Goal: Task Accomplishment & Management: Complete application form

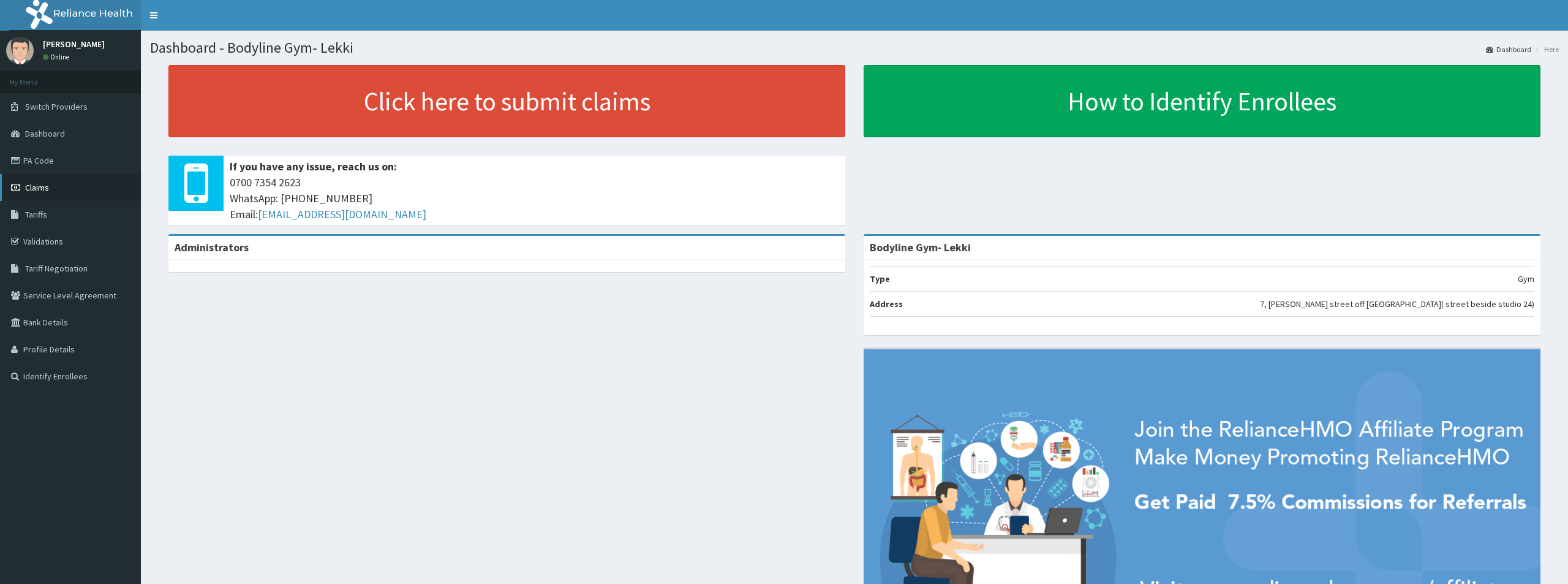
click at [45, 191] on span "Claims" at bounding box center [37, 187] width 24 height 11
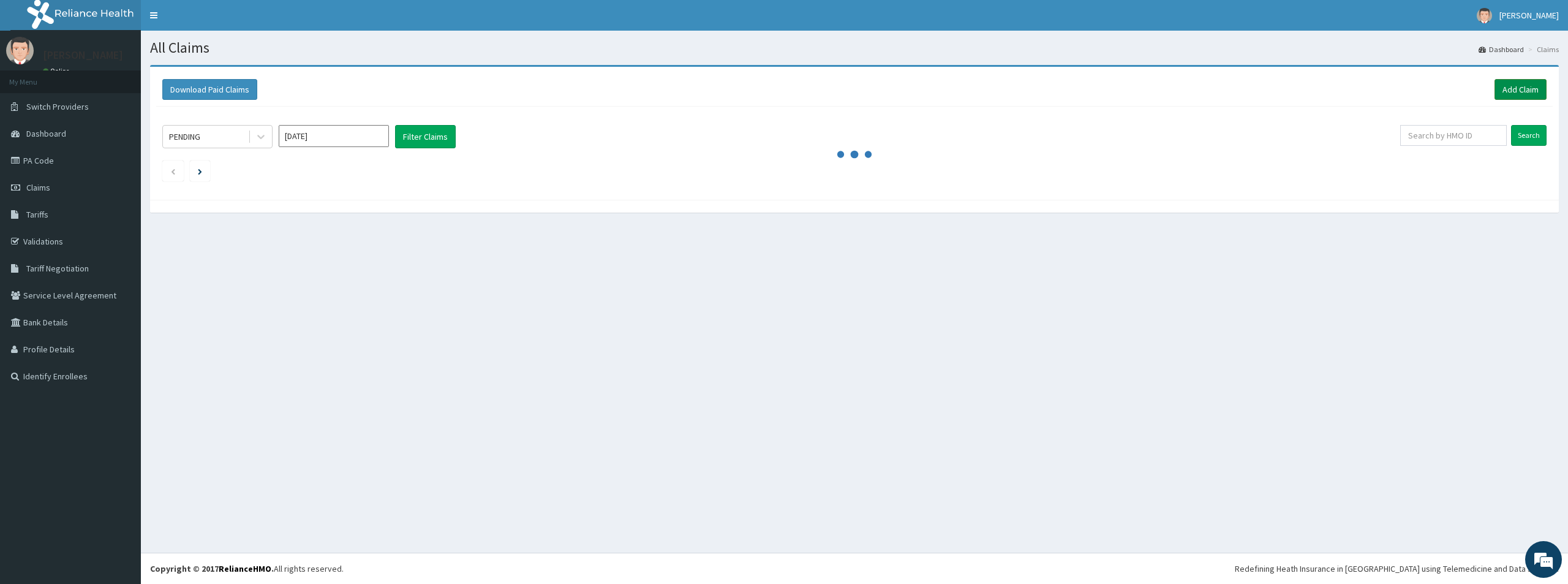
click at [1517, 81] on link "Add Claim" at bounding box center [1521, 89] width 52 height 21
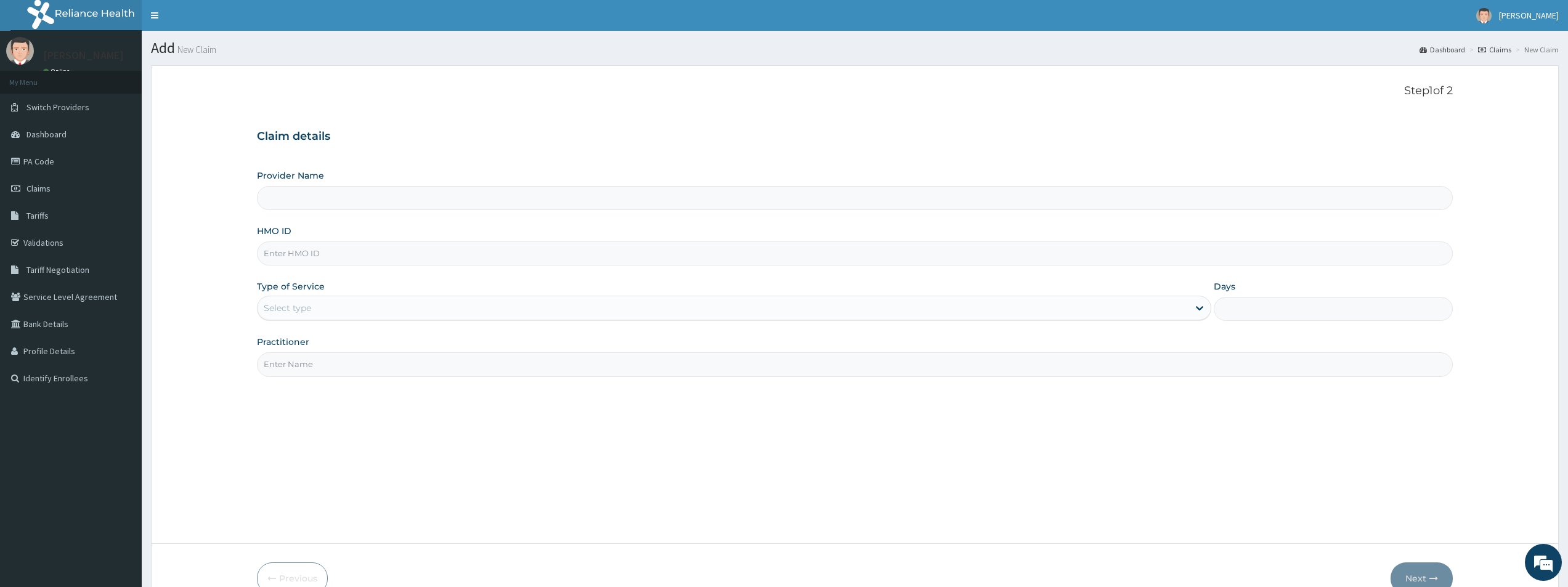
type input "Bodyline Gym- Lekki"
type input "1"
click at [317, 254] on input "HMO ID" at bounding box center [855, 254] width 1195 height 24
click at [301, 251] on input "TLR/10145/A" at bounding box center [855, 254] width 1195 height 24
type input "TLR/10011/A"
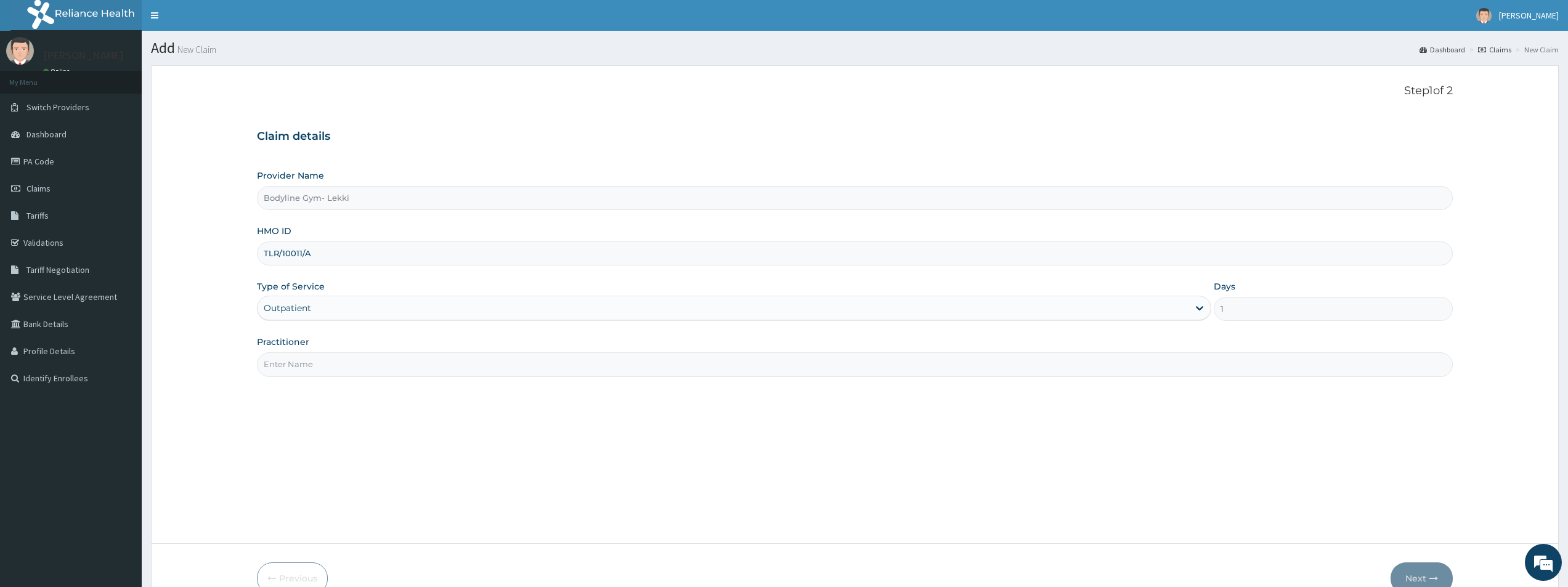
click at [305, 365] on input "Practitioner" at bounding box center [855, 364] width 1195 height 24
type input "BODYLINE"
click at [1415, 574] on button "Next" at bounding box center [1422, 578] width 62 height 32
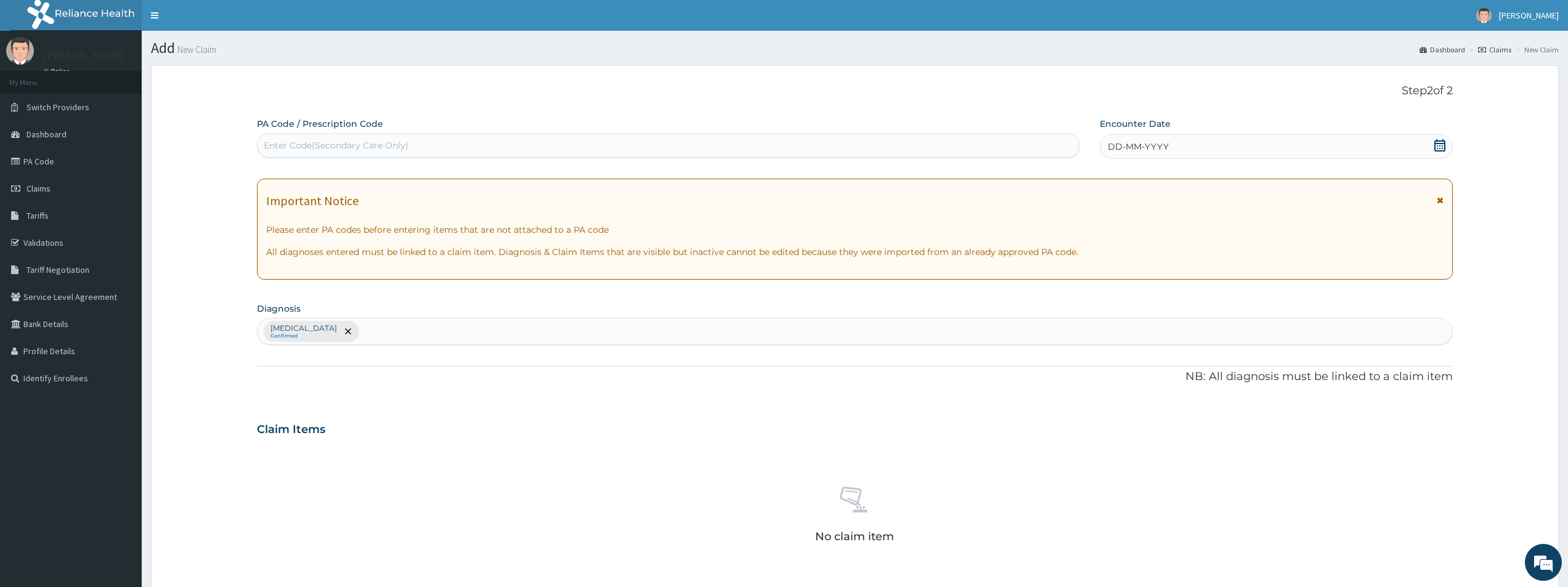
click at [279, 142] on div "Enter Code(Secondary Care Only)" at bounding box center [336, 145] width 144 height 12
type input "PA/FDE989"
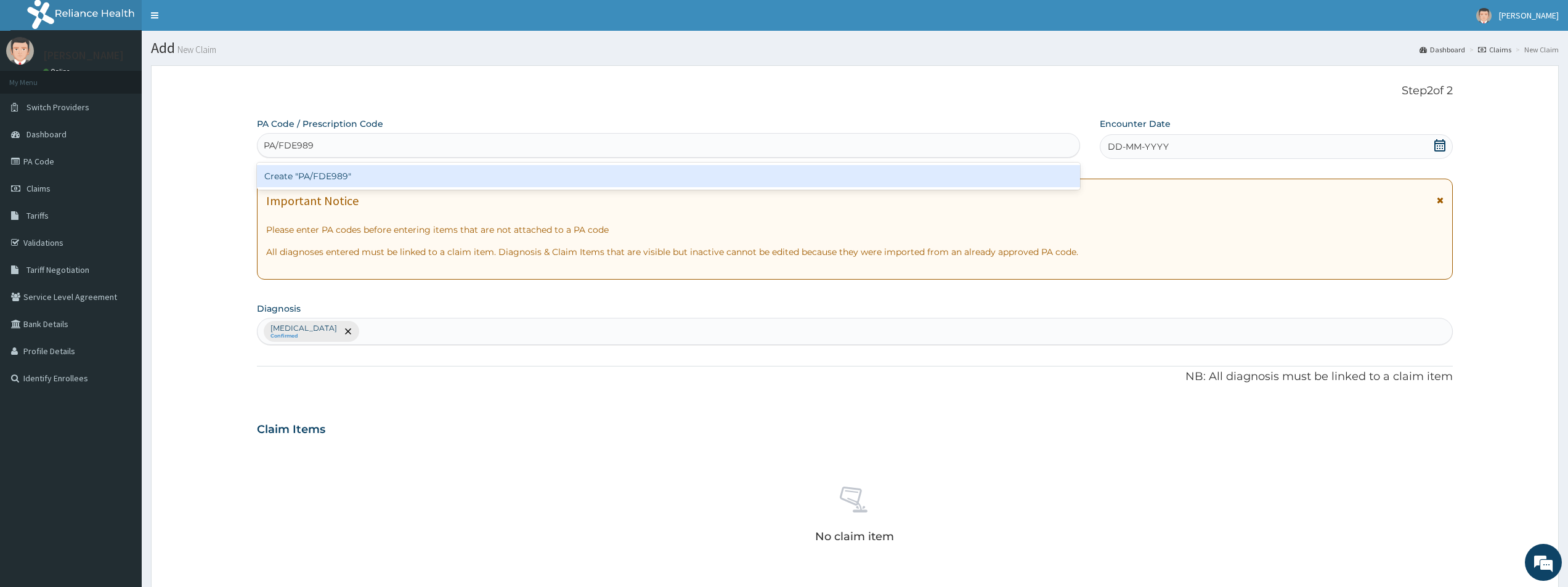
click at [317, 184] on div "Create "PA/FDE989"" at bounding box center [668, 176] width 823 height 22
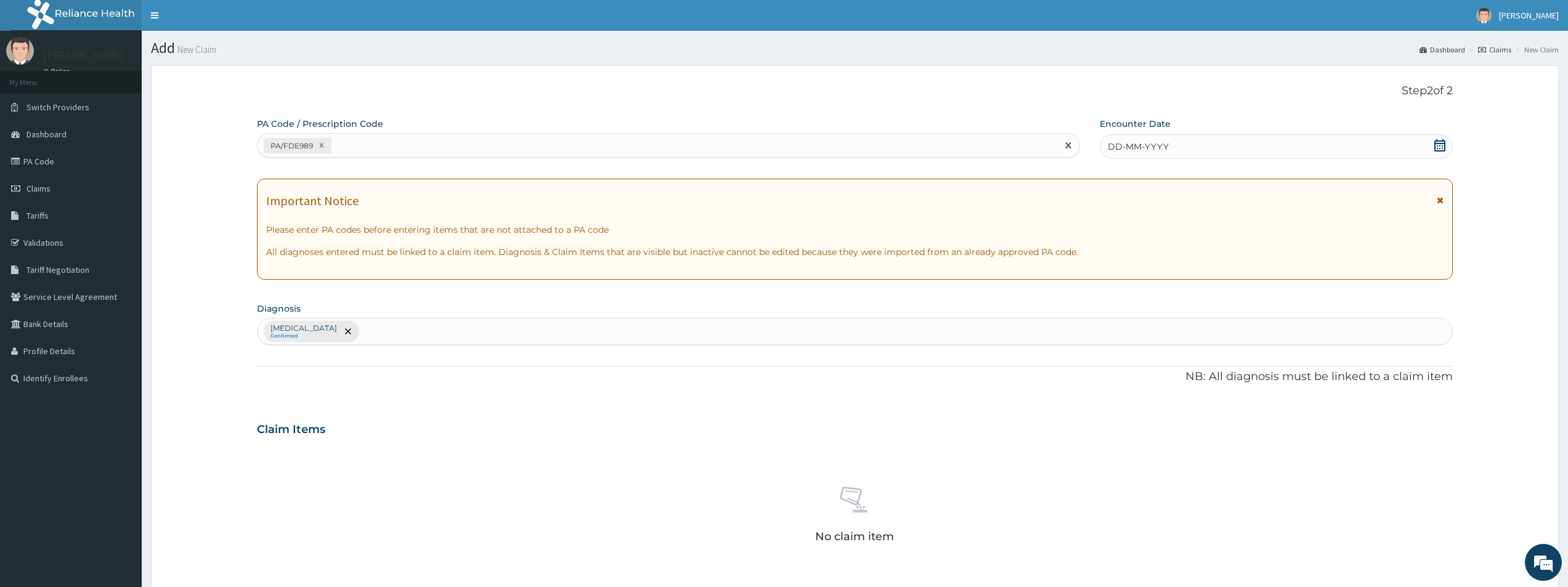
click at [1111, 147] on span "DD-MM-YYYY" at bounding box center [1138, 146] width 61 height 12
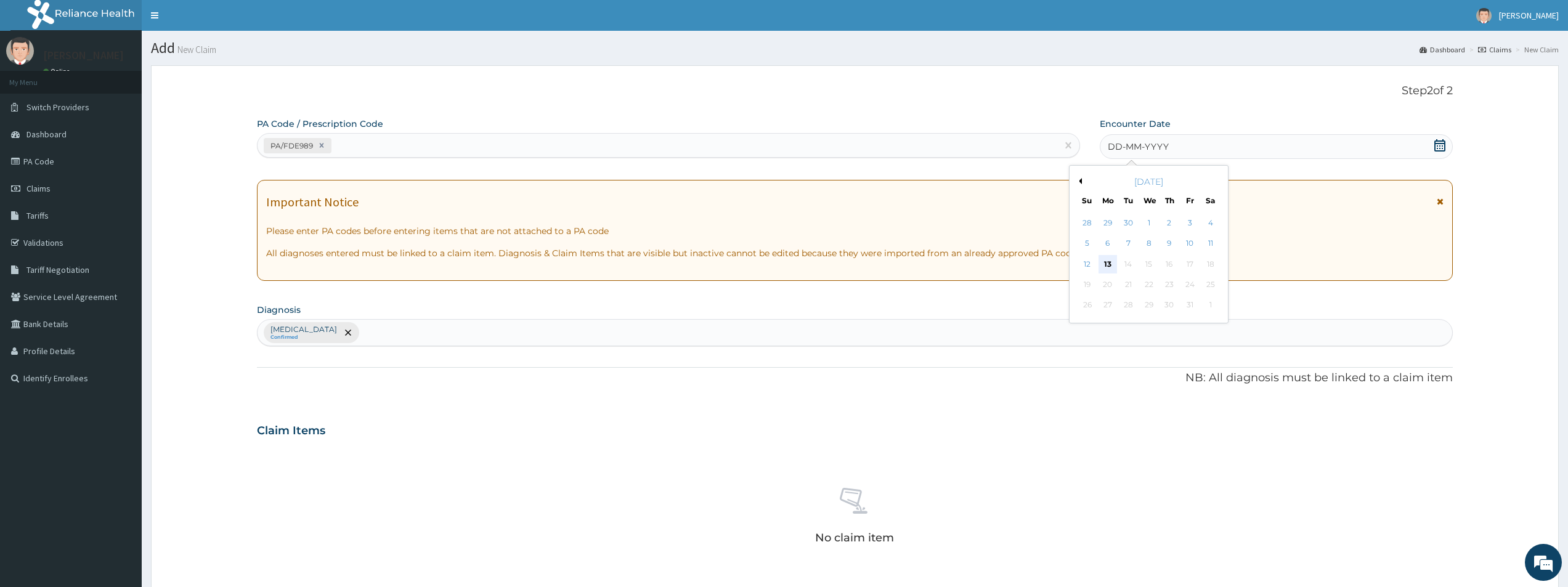
click at [1108, 264] on div "13" at bounding box center [1107, 264] width 18 height 18
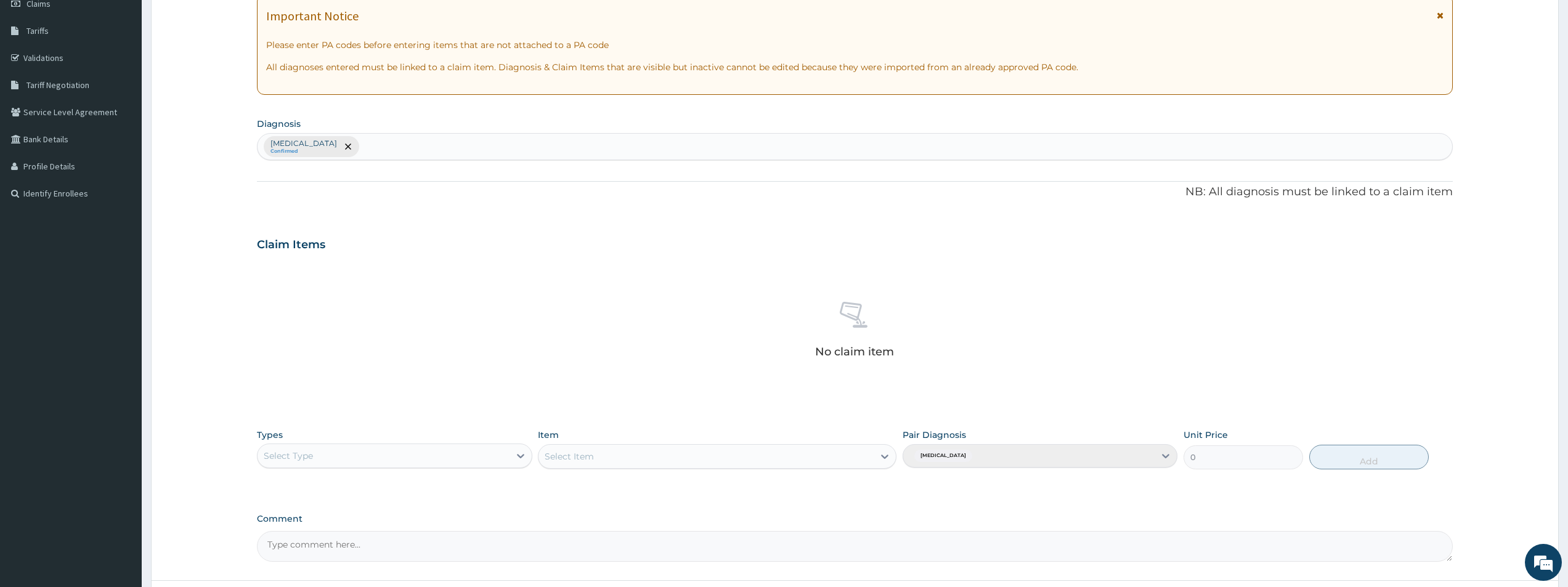
scroll to position [289, 0]
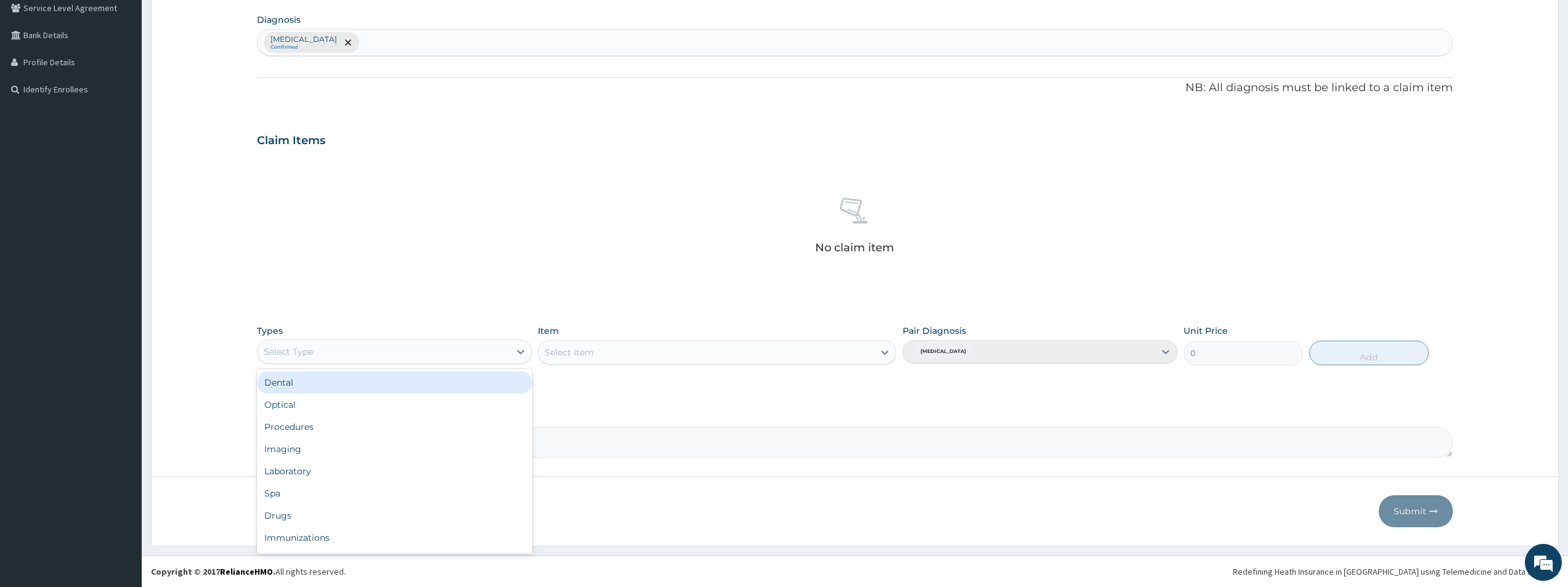
click at [469, 353] on div "Select Type" at bounding box center [383, 351] width 251 height 20
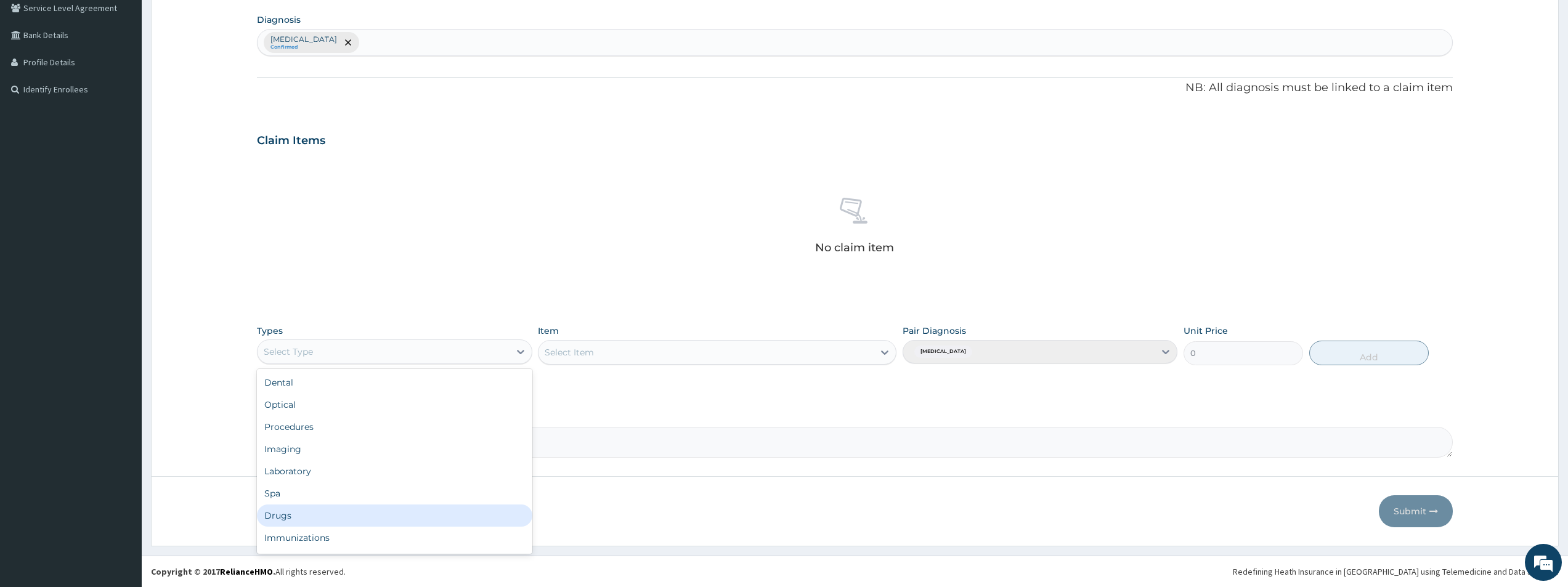
scroll to position [42, 0]
click at [293, 544] on div "Gym" at bounding box center [394, 540] width 275 height 22
click at [882, 352] on icon at bounding box center [885, 352] width 7 height 4
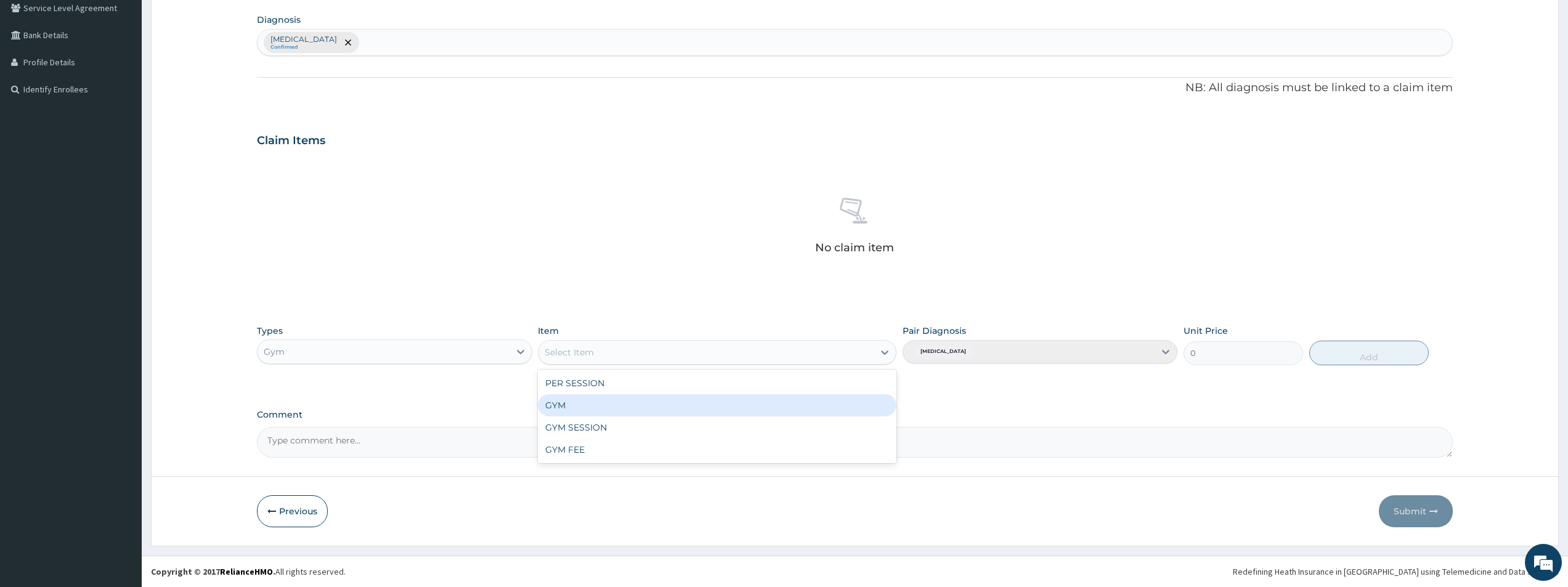
click at [578, 401] on div "GYM" at bounding box center [717, 405] width 358 height 22
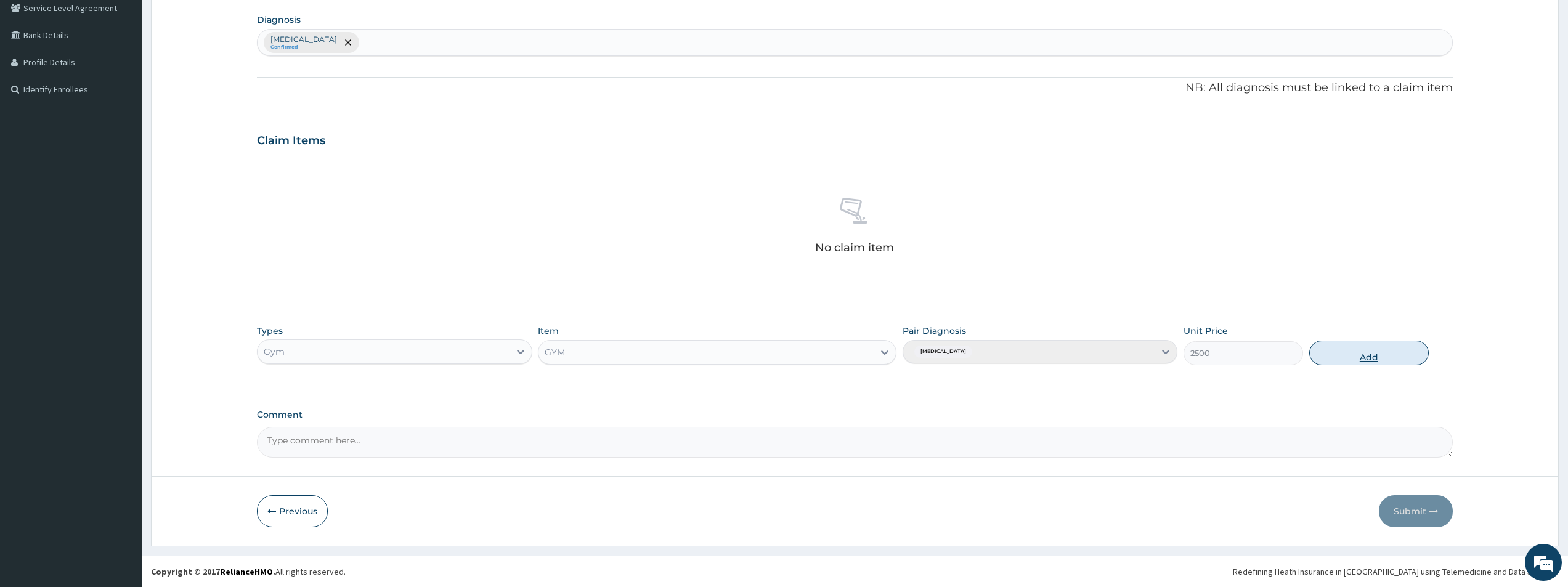
click at [1347, 358] on button "Add" at bounding box center [1368, 353] width 119 height 25
type input "0"
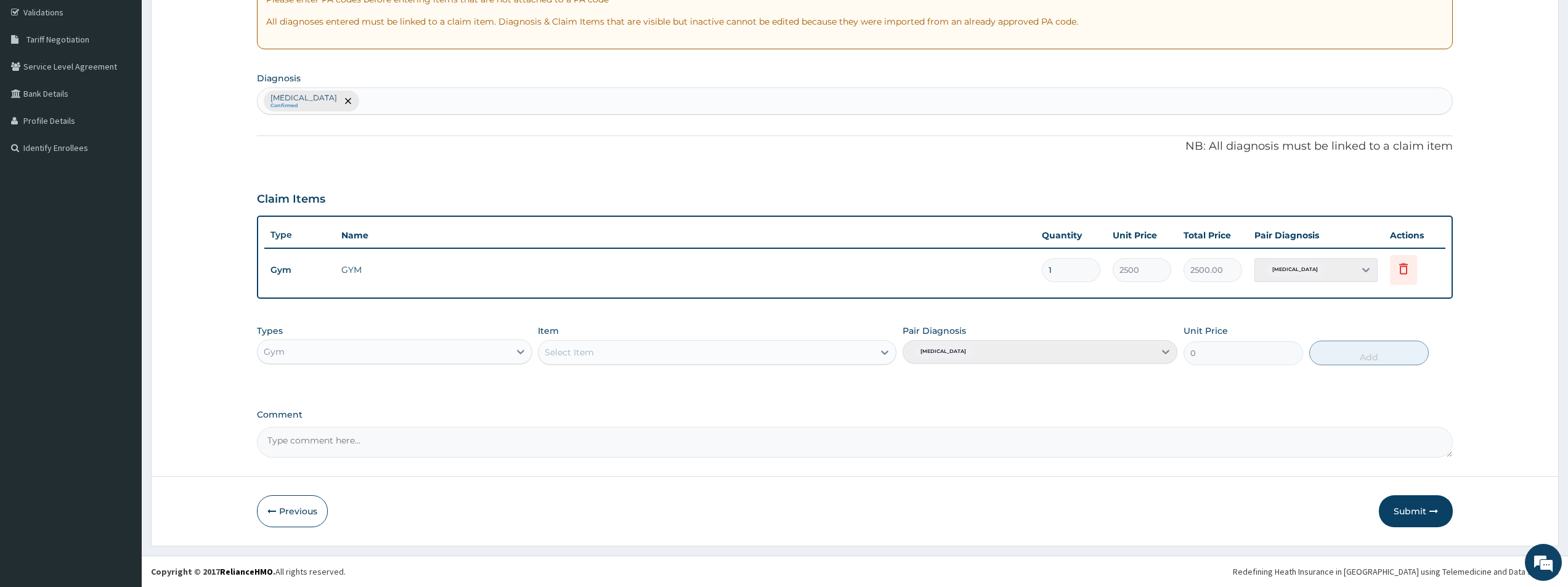
scroll to position [230, 0]
click at [1408, 511] on button "Submit" at bounding box center [1415, 511] width 74 height 32
